Goal: Task Accomplishment & Management: Use online tool/utility

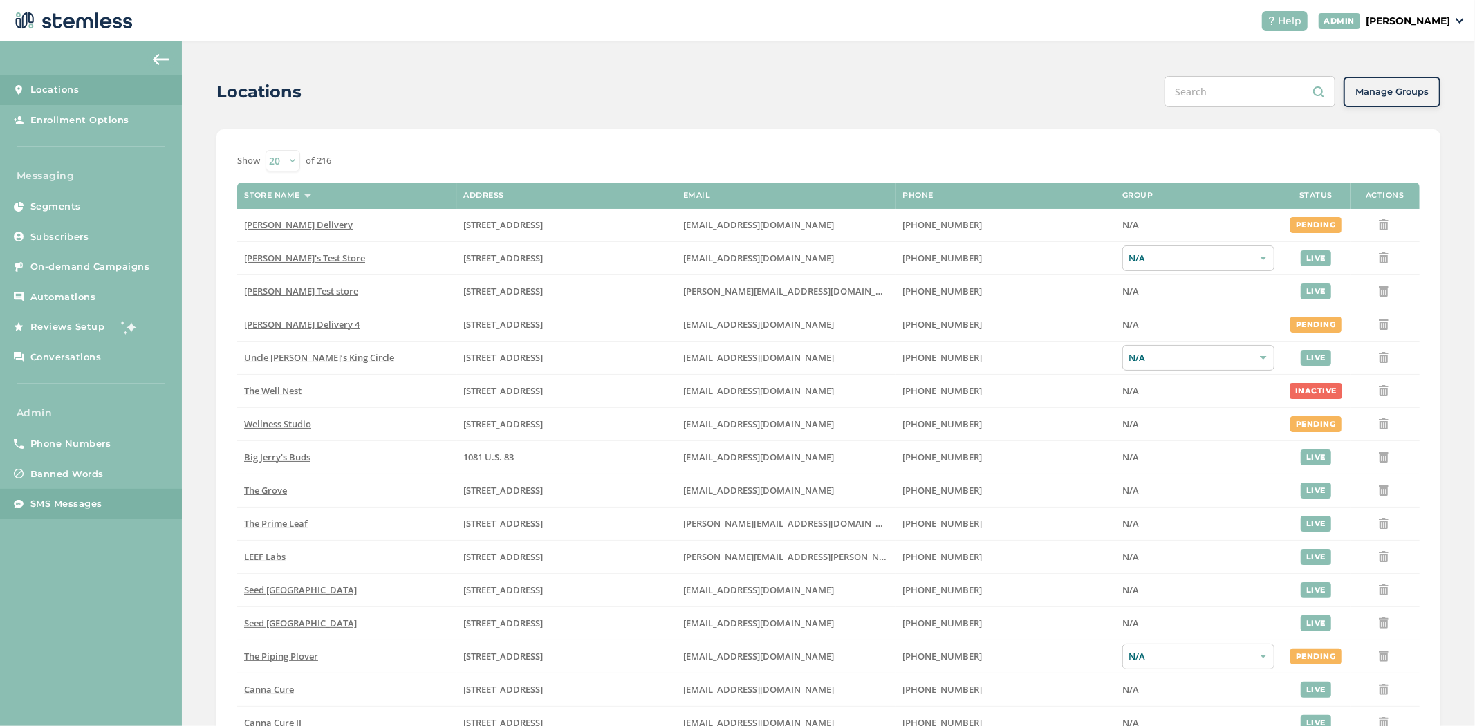
click at [56, 505] on span "SMS Messages" at bounding box center [66, 504] width 72 height 14
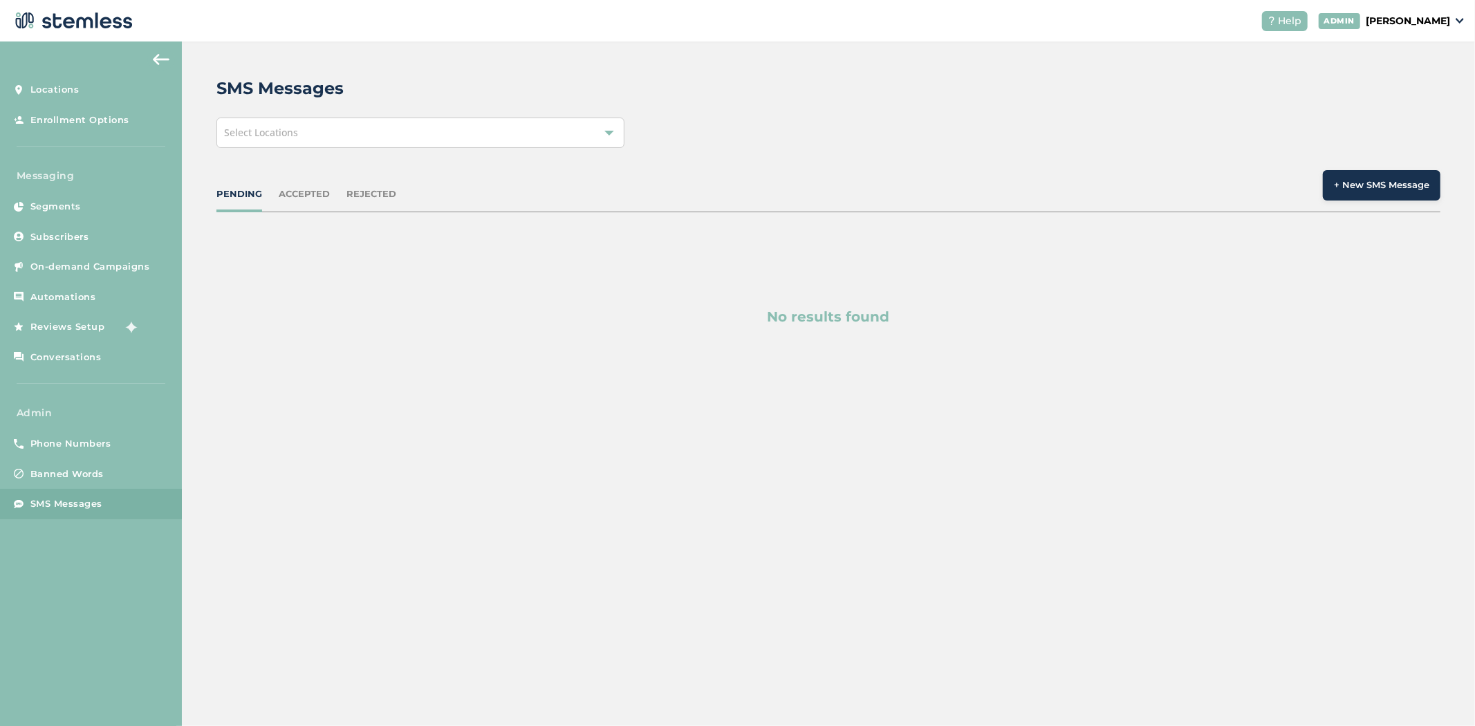
click at [452, 134] on div "Select Locations" at bounding box center [420, 133] width 408 height 30
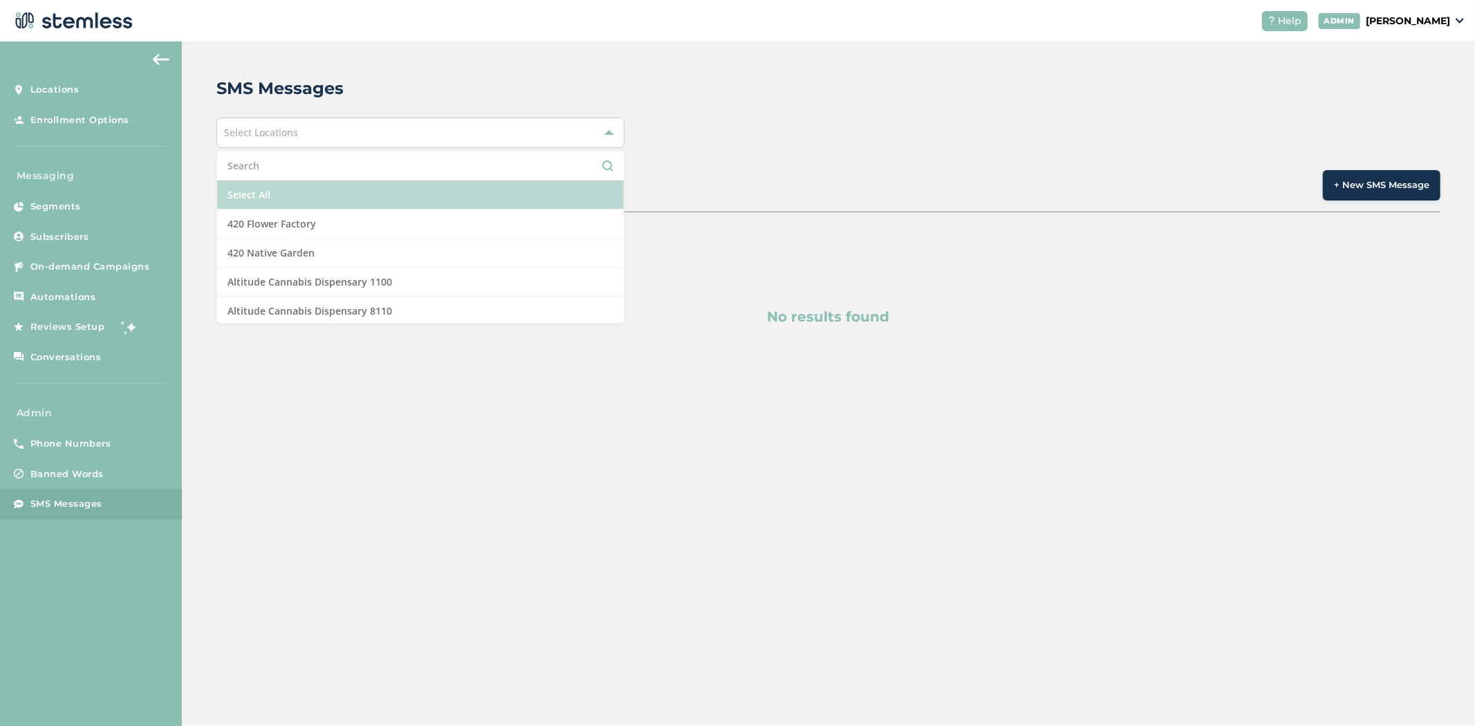
click at [409, 188] on li "Select All" at bounding box center [420, 194] width 407 height 29
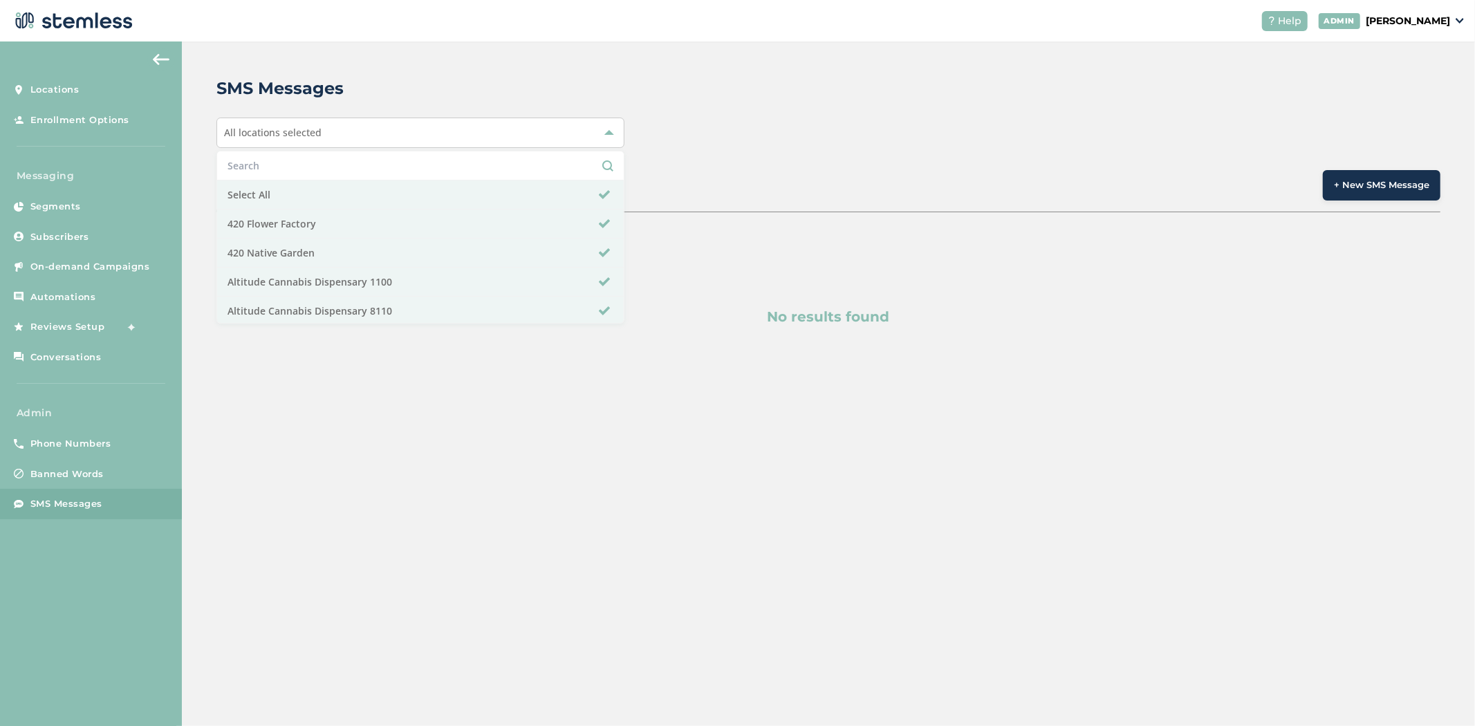
click at [725, 93] on div "SMS Messages" at bounding box center [822, 88] width 1213 height 25
